Goal: Information Seeking & Learning: Learn about a topic

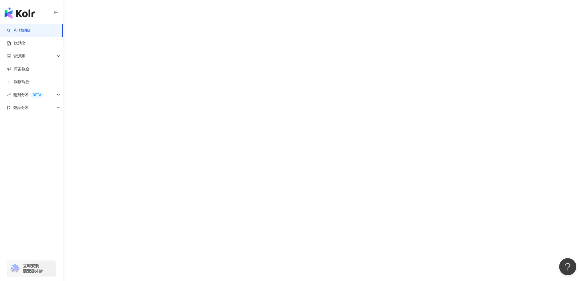
click at [102, 19] on div "AI 找網紅 找貼文 資源庫 商案媒合 洞察報告 趨勢分析 BETA 競品分析 立即安裝 瀏覽器外掛" at bounding box center [291, 140] width 582 height 281
click at [120, 13] on div "AI 找網紅 找貼文 資源庫 商案媒合 洞察報告 趨勢分析 BETA 競品分析 立即安裝 瀏覽器外掛" at bounding box center [291, 140] width 582 height 281
click at [20, 13] on img "button" at bounding box center [20, 12] width 31 height 11
click at [102, 16] on div "AI 找網紅 找貼文 資源庫 商案媒合 洞察報告 趨勢分析 BETA 競品分析 立即安裝 瀏覽器外掛" at bounding box center [291, 140] width 582 height 281
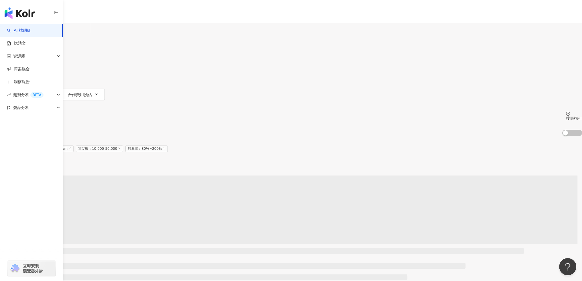
click at [98, 18] on header "繁體中文 活動訊息 V" at bounding box center [291, 11] width 582 height 23
click at [82, 17] on header "繁體中文 活動訊息 V" at bounding box center [291, 11] width 582 height 23
click at [92, 11] on header "繁體中文 活動訊息 V" at bounding box center [291, 11] width 582 height 23
click at [104, 10] on header "繁體中文 活動訊息 V" at bounding box center [291, 11] width 582 height 23
click at [110, 11] on header "繁體中文 活動訊息 V" at bounding box center [291, 11] width 582 height 23
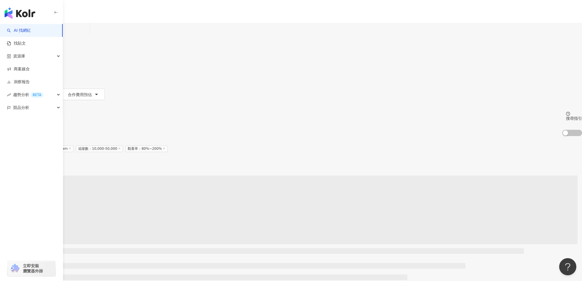
click at [112, 11] on header "繁體中文 活動訊息 V" at bounding box center [291, 11] width 582 height 23
click at [111, 12] on header "繁體中文 活動訊息 V" at bounding box center [291, 11] width 582 height 23
click at [125, 11] on header "繁體中文 活動訊息 V" at bounding box center [291, 11] width 582 height 23
click at [126, 10] on header "繁體中文 活動訊息 V" at bounding box center [291, 11] width 582 height 23
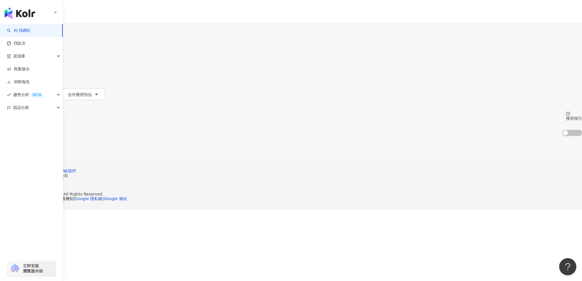
click at [18, 15] on img "button" at bounding box center [20, 12] width 31 height 11
click at [317, 187] on div "統一編號：53342456" at bounding box center [290, 185] width 549 height 5
click at [145, 155] on div "不分平台 台灣 搜尋 customizedTag 網紅類型 旅遊 旅遊 / 韓國旅遊 旅遊 / 親子旅遊 旅遊 / 東南亞旅遊 旅遊 / 台灣旅遊 旅遊 / …" at bounding box center [291, 91] width 582 height 137
